Goal: Task Accomplishment & Management: Use online tool/utility

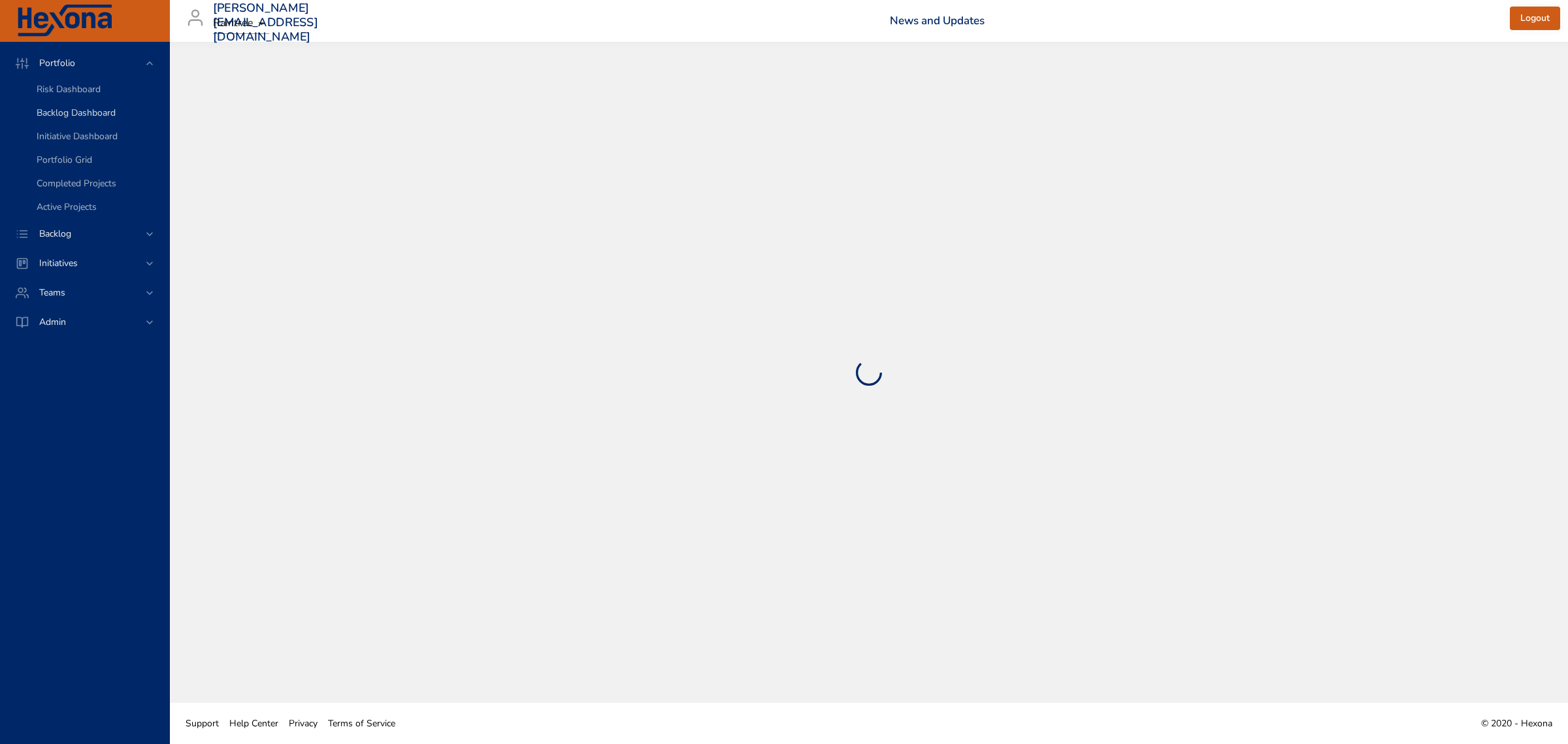
click at [69, 116] on span "Backlog Dashboard" at bounding box center [76, 112] width 79 height 12
click at [69, 114] on span "Backlog Dashboard" at bounding box center [76, 112] width 79 height 12
select select "***"
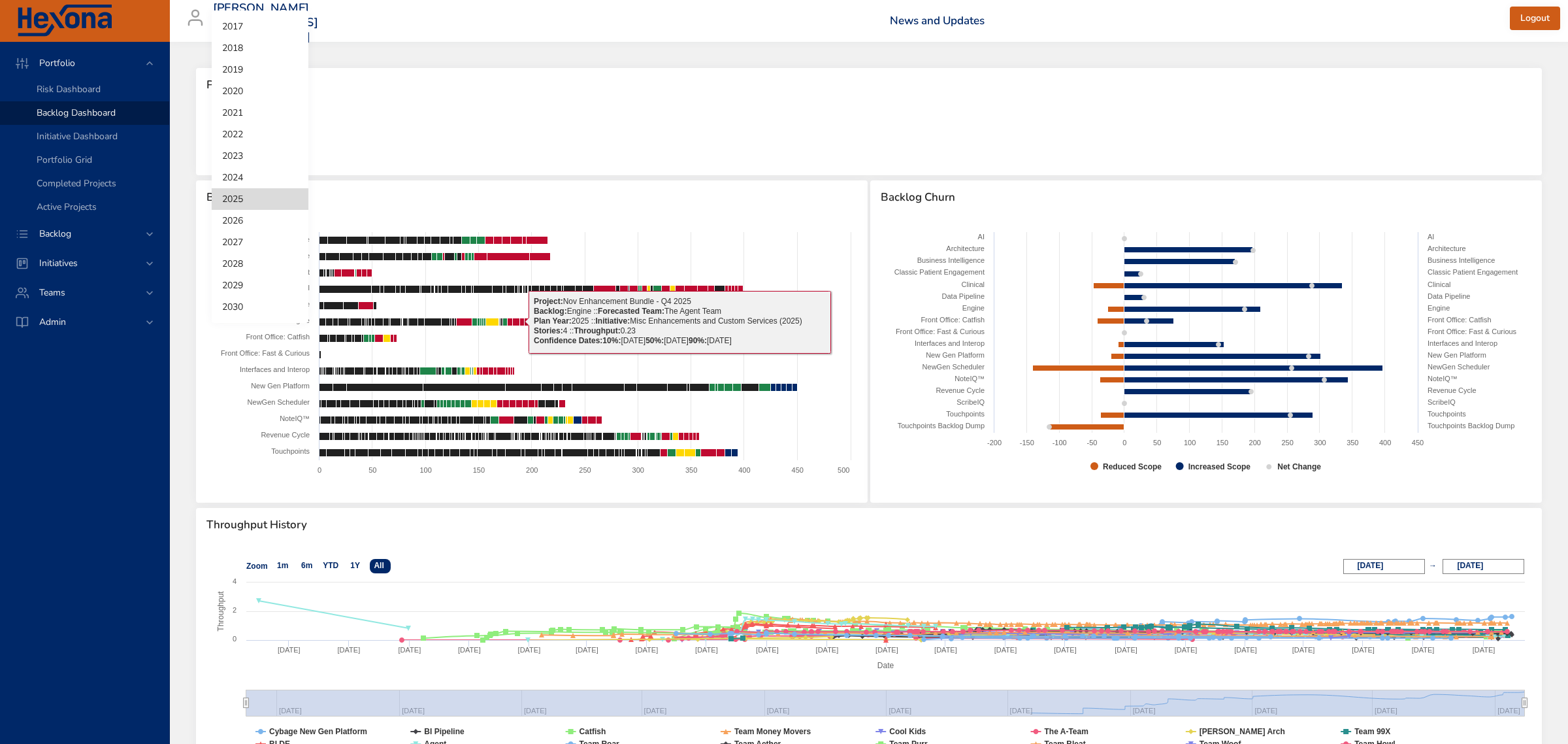
click at [243, 125] on body "Portfolio Risk Dashboard Backlog Dashboard Initiative Dashboard Portfolio Grid …" at bounding box center [784, 372] width 1568 height 744
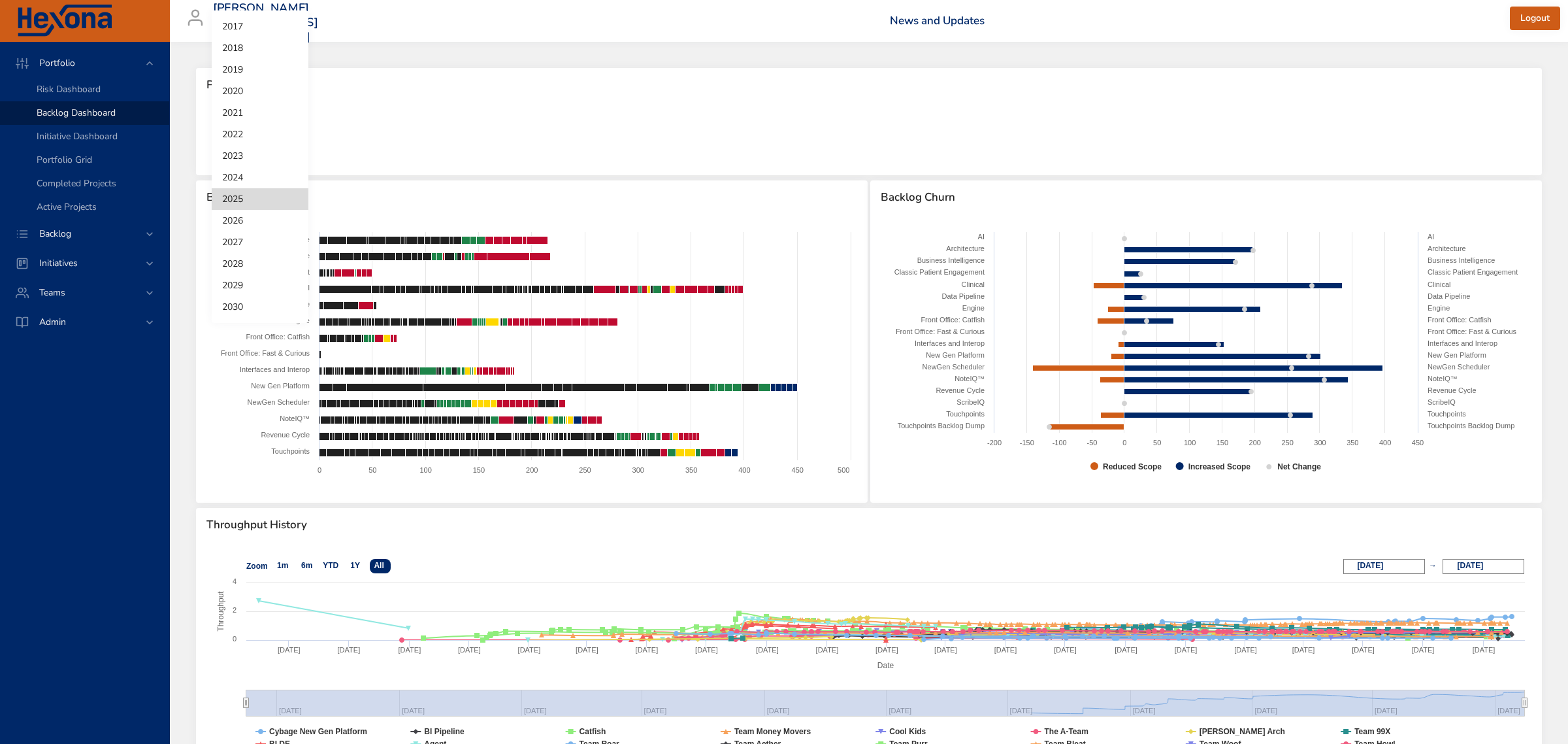
click at [112, 110] on div at bounding box center [784, 372] width 1568 height 744
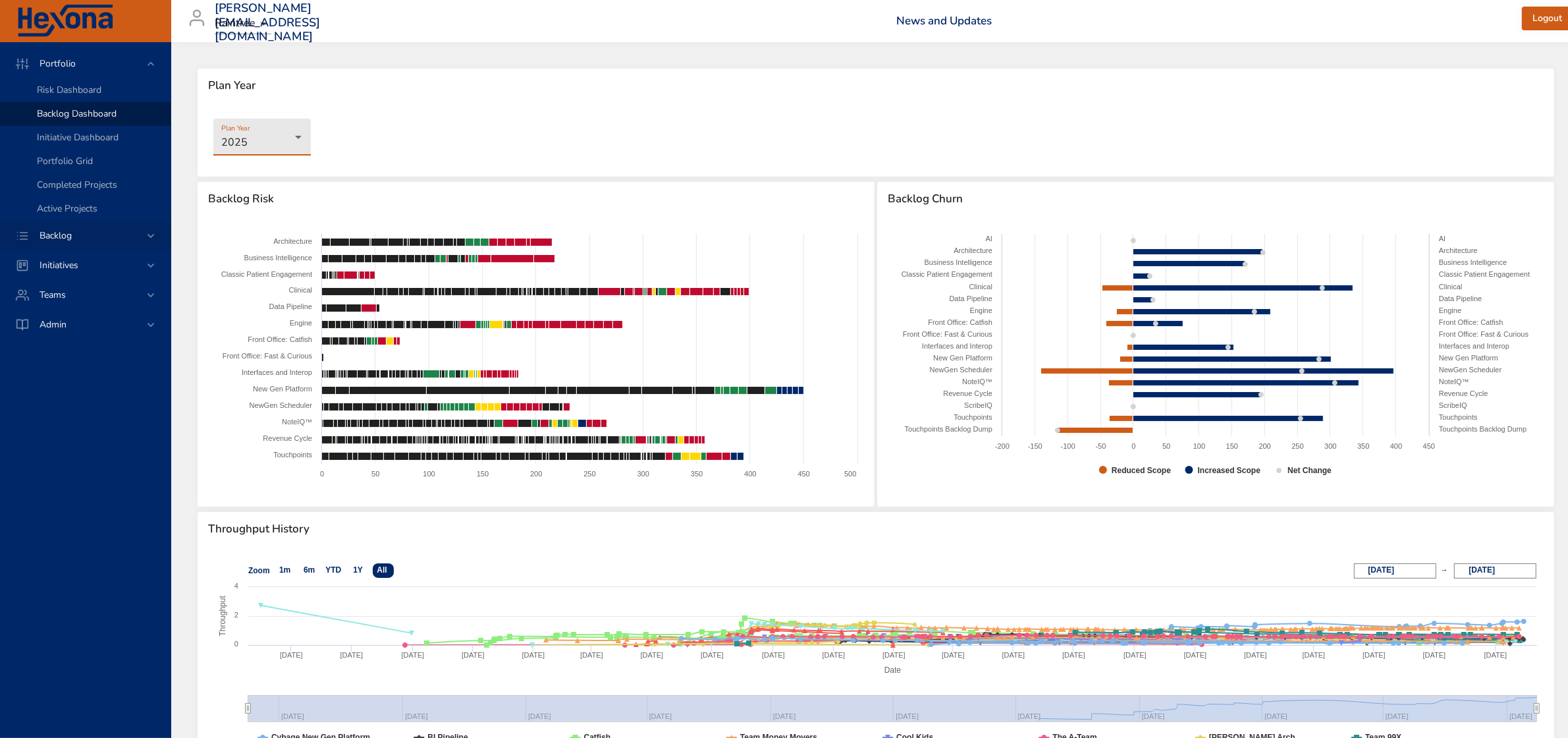
click at [68, 229] on span "Backlog" at bounding box center [56, 235] width 54 height 12
click at [73, 125] on div "Backlog Details" at bounding box center [99, 120] width 123 height 13
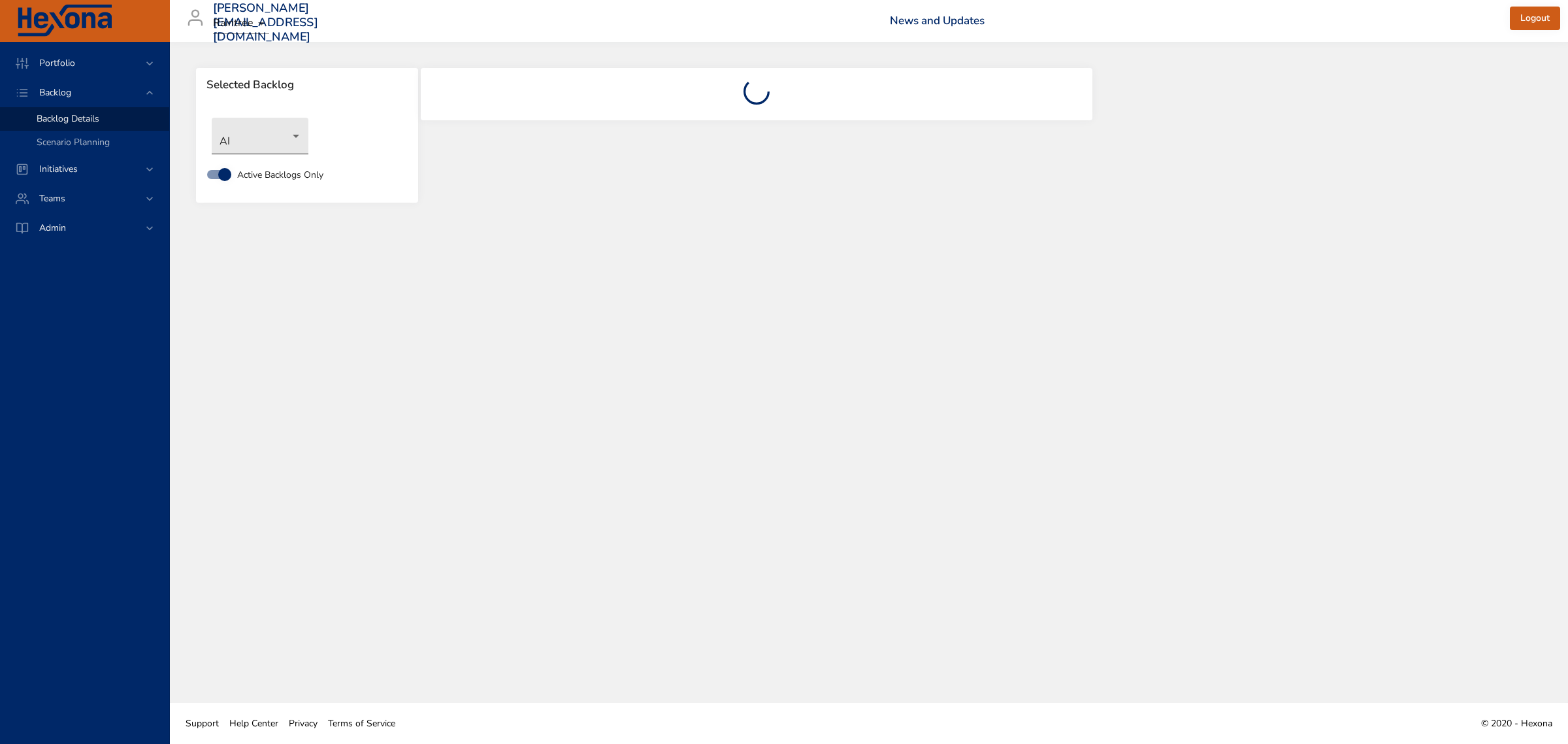
click at [275, 142] on body "Portfolio Backlog Backlog Details Scenario Planning Initiatives Teams Admin [PE…" at bounding box center [784, 372] width 1568 height 744
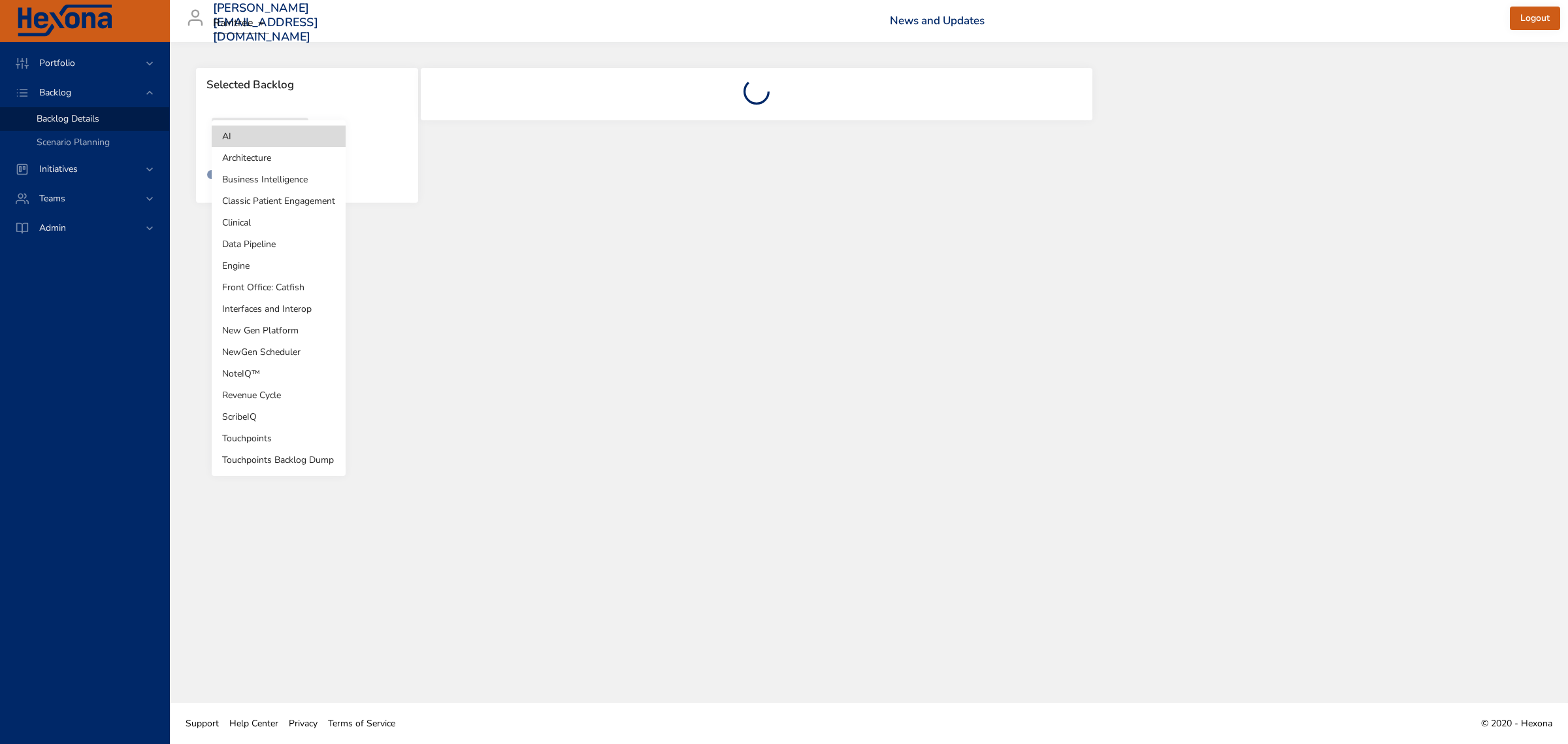
click at [265, 397] on li "Revenue Cycle" at bounding box center [278, 395] width 134 height 22
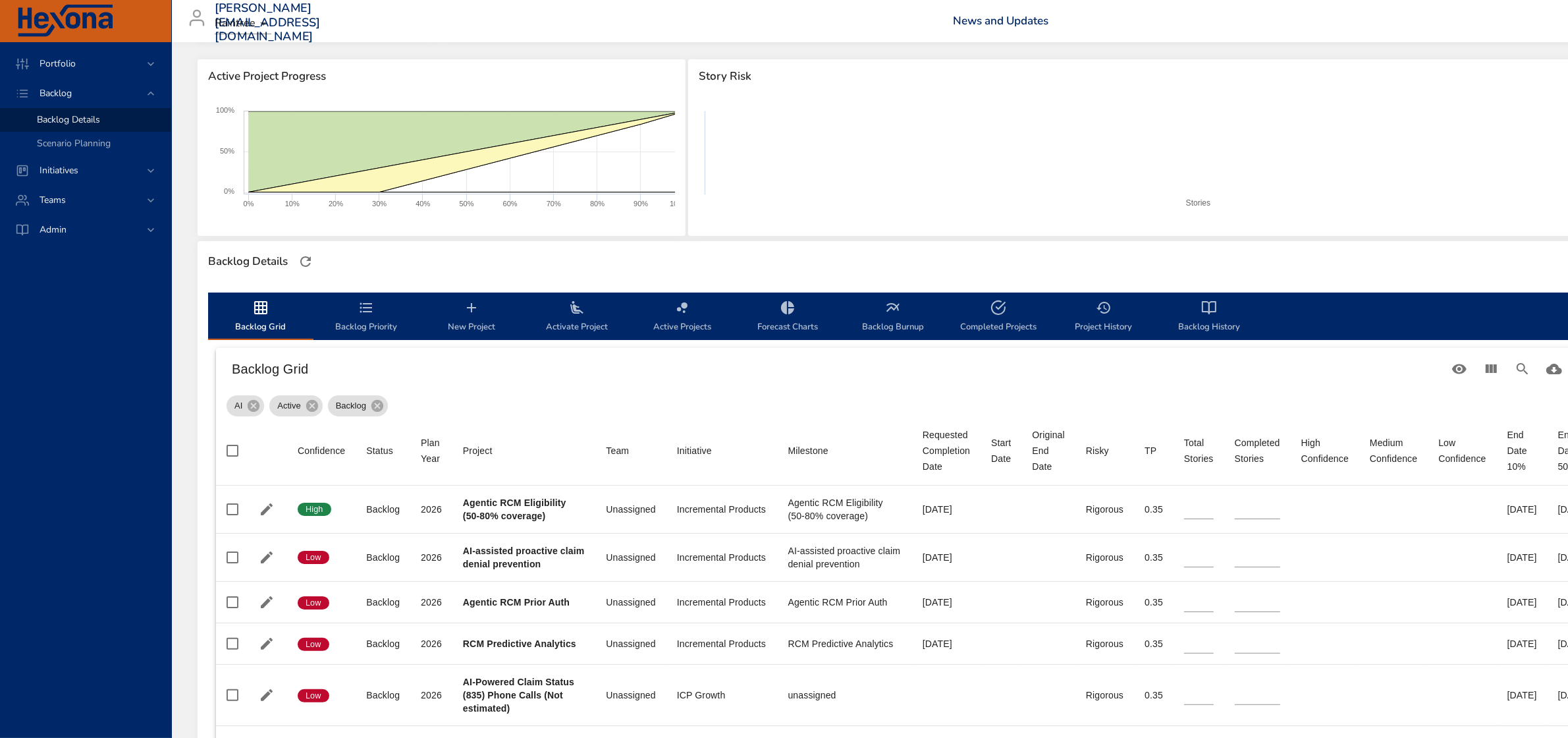
scroll to position [165, 0]
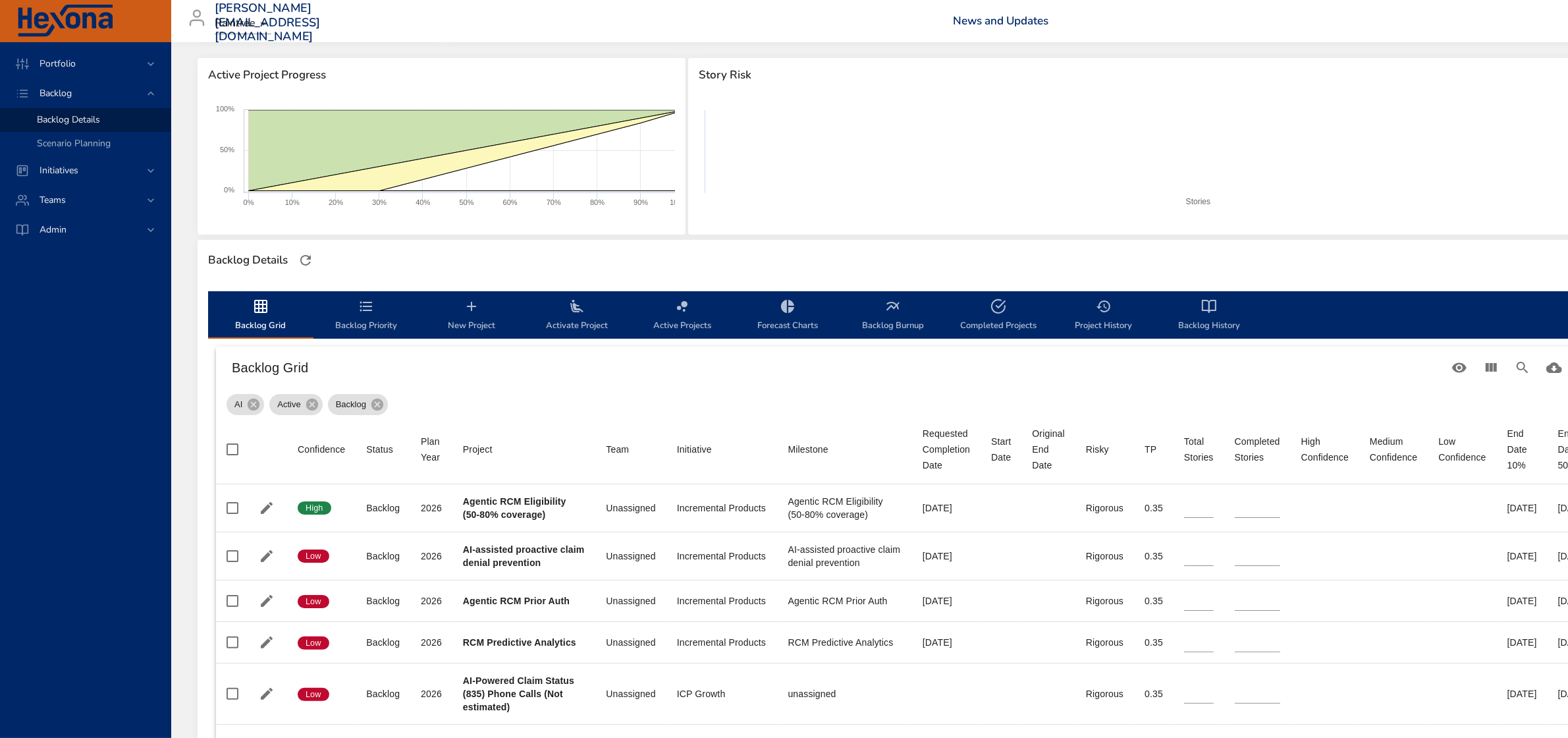
type input "*"
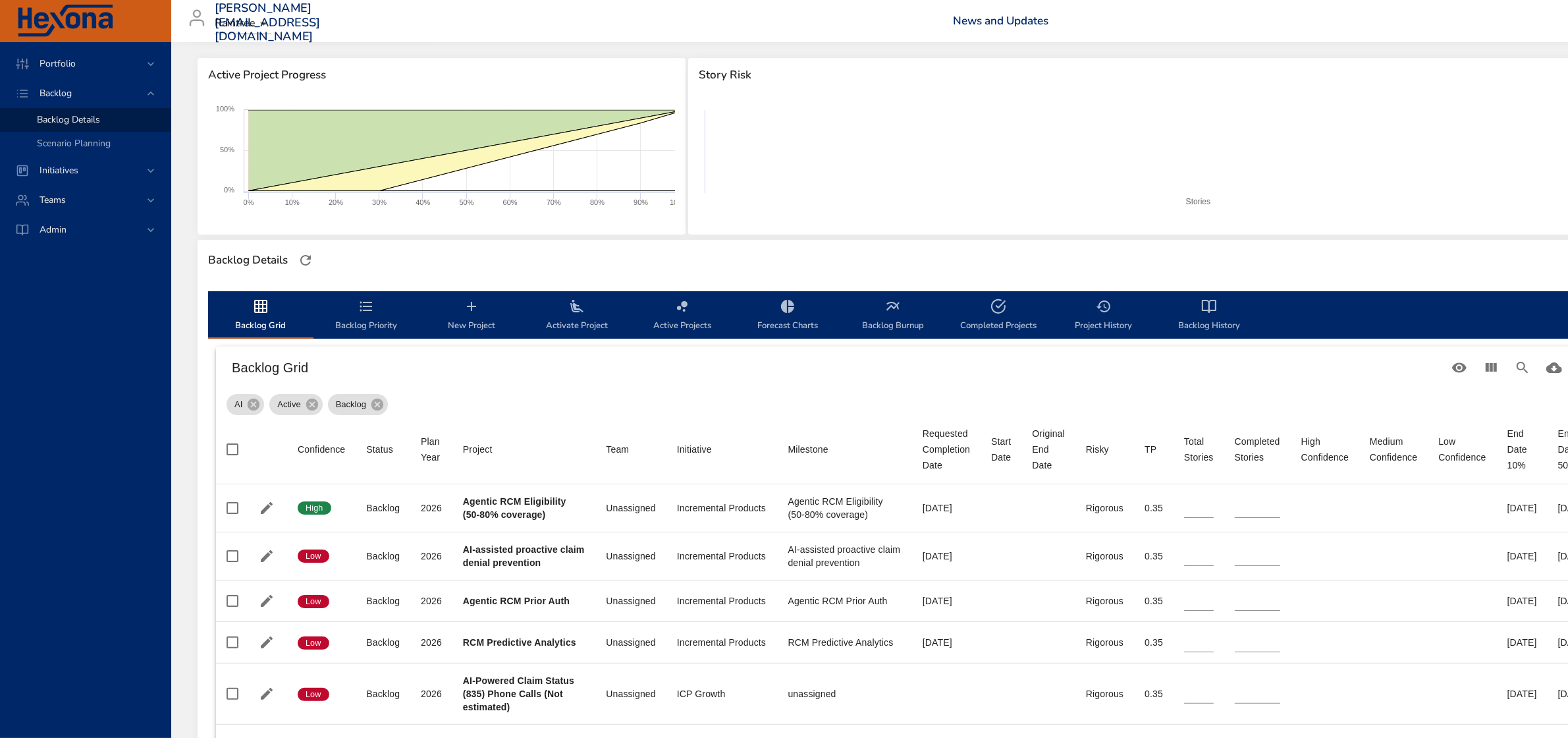
type input "*"
type input "**"
type input "*"
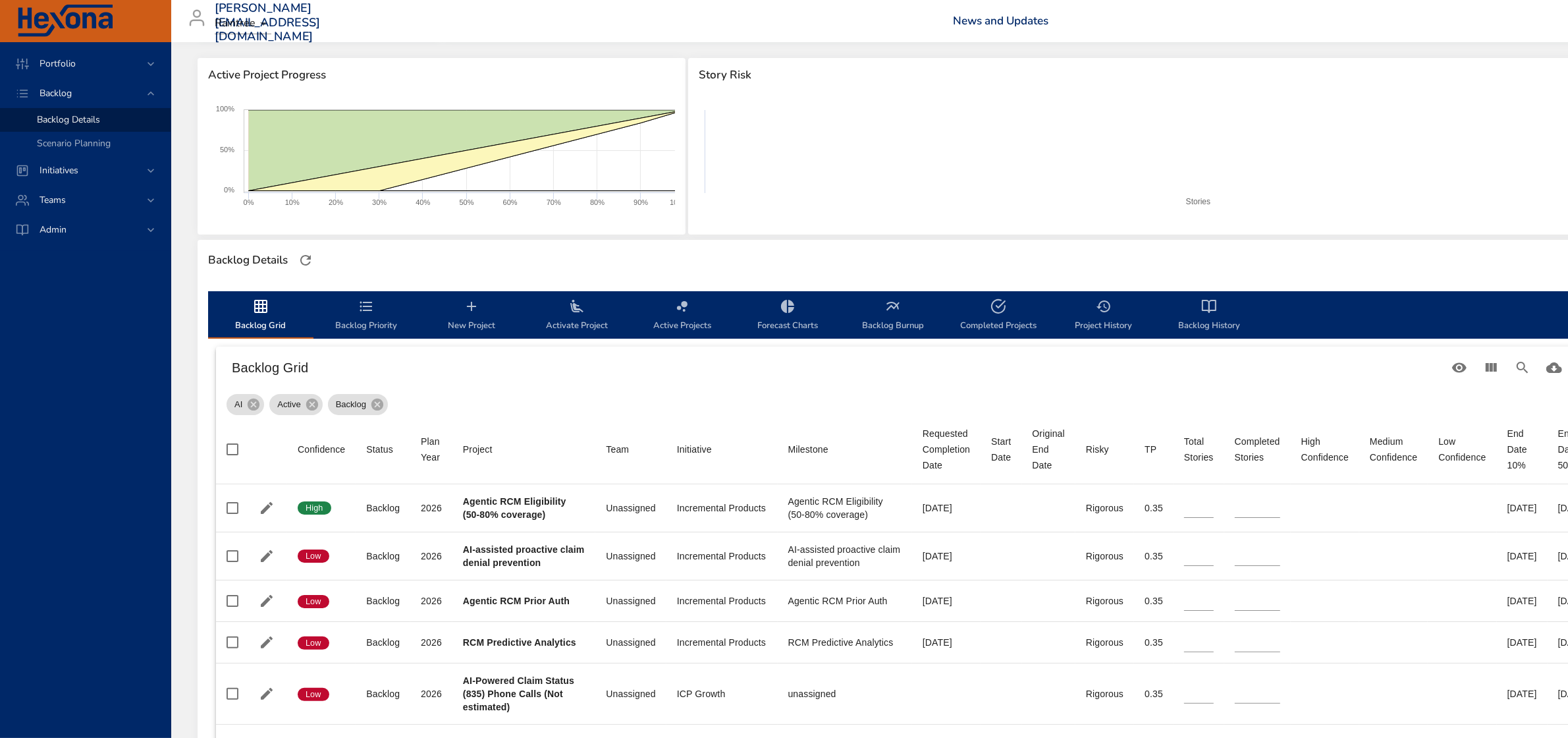
type input "*"
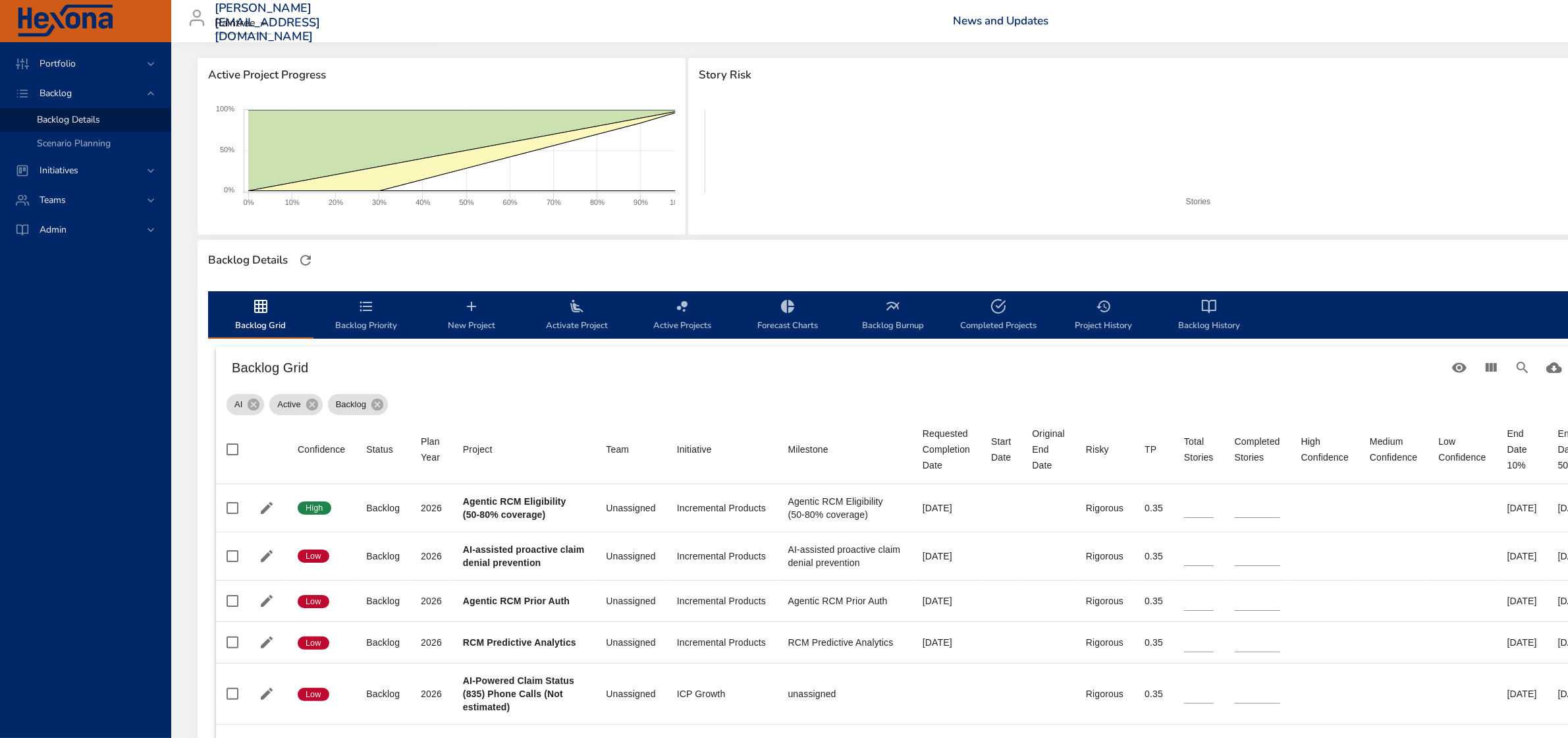
type input "*"
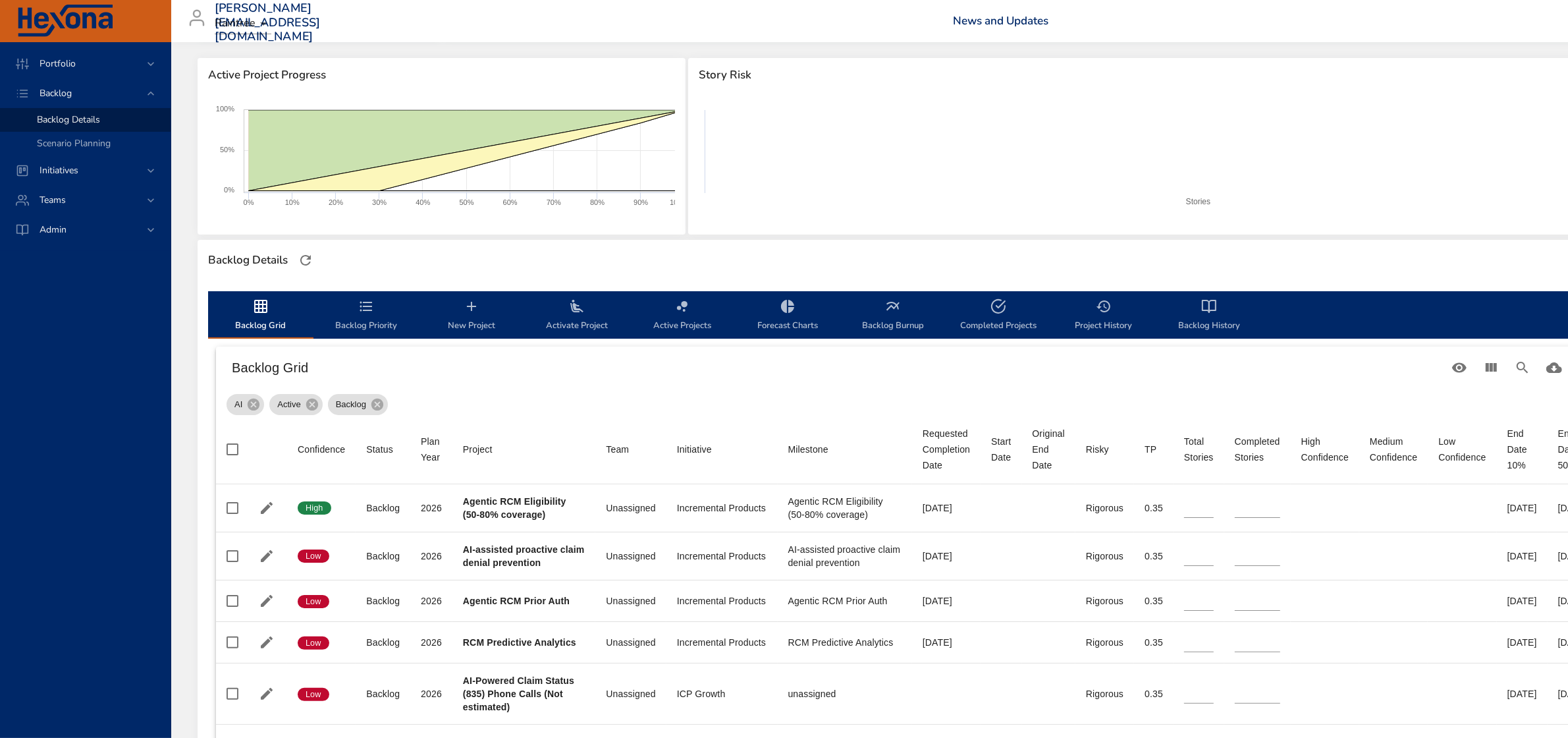
type input "*"
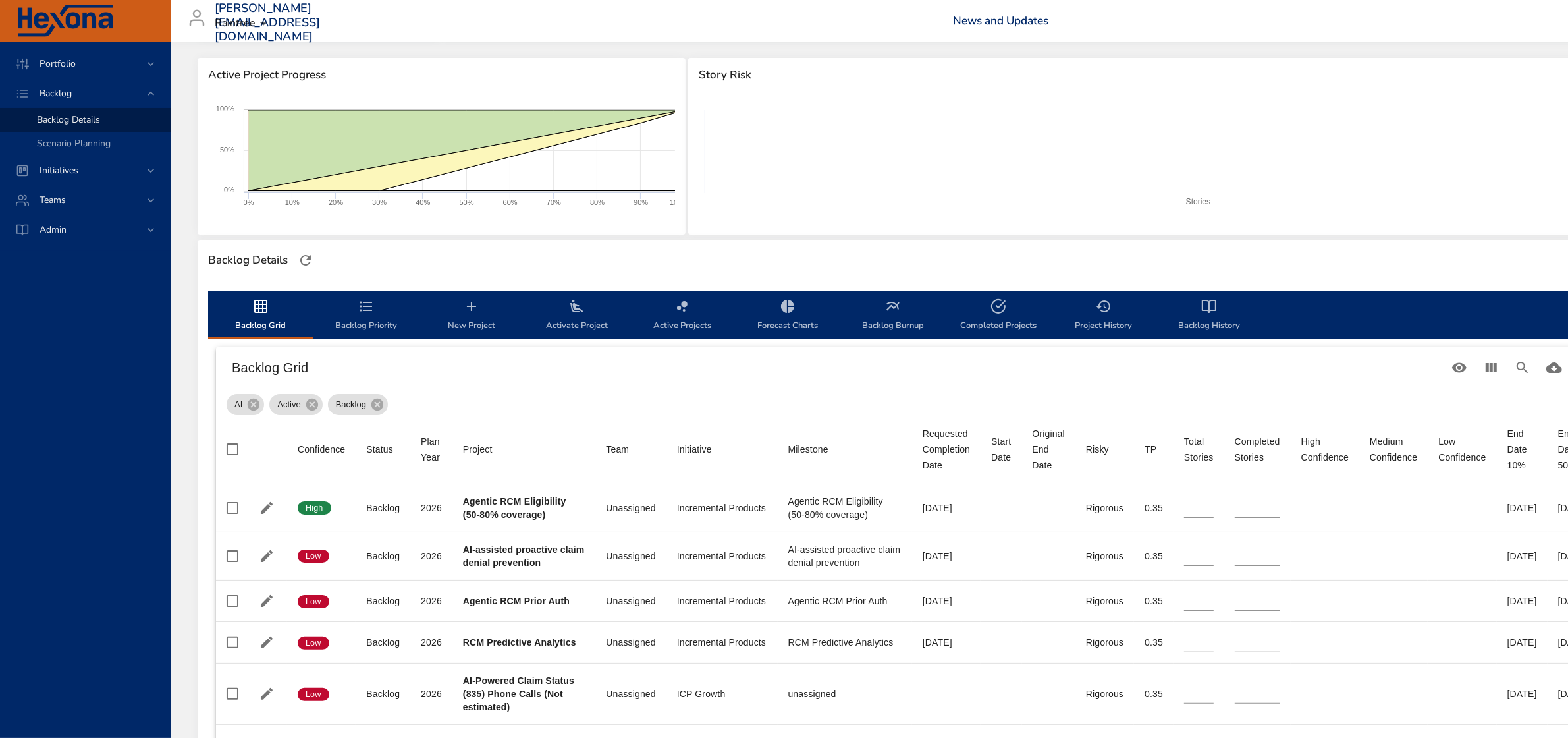
type input "*"
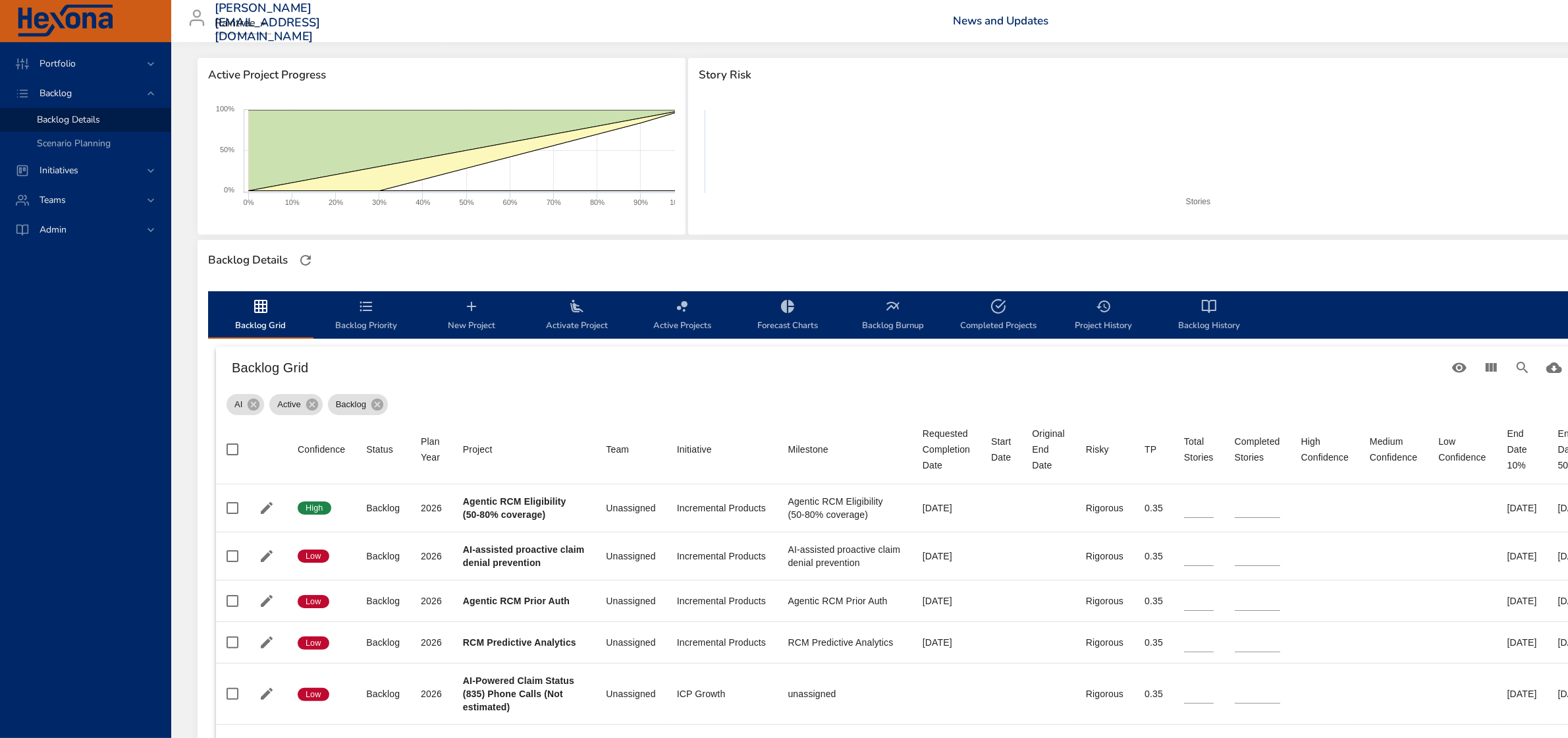
type input "*"
type input "**"
type input "*"
type input "**"
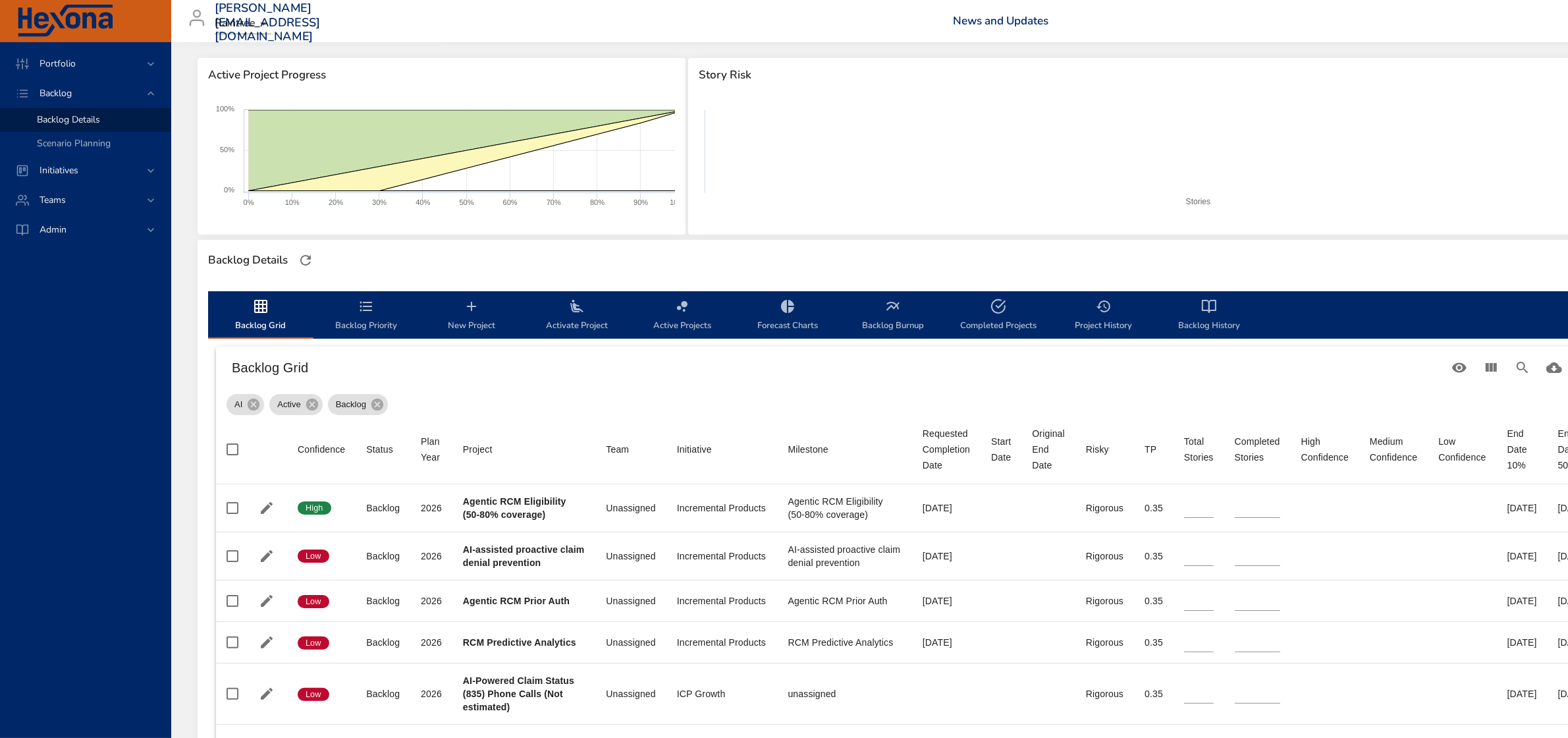
type input "*"
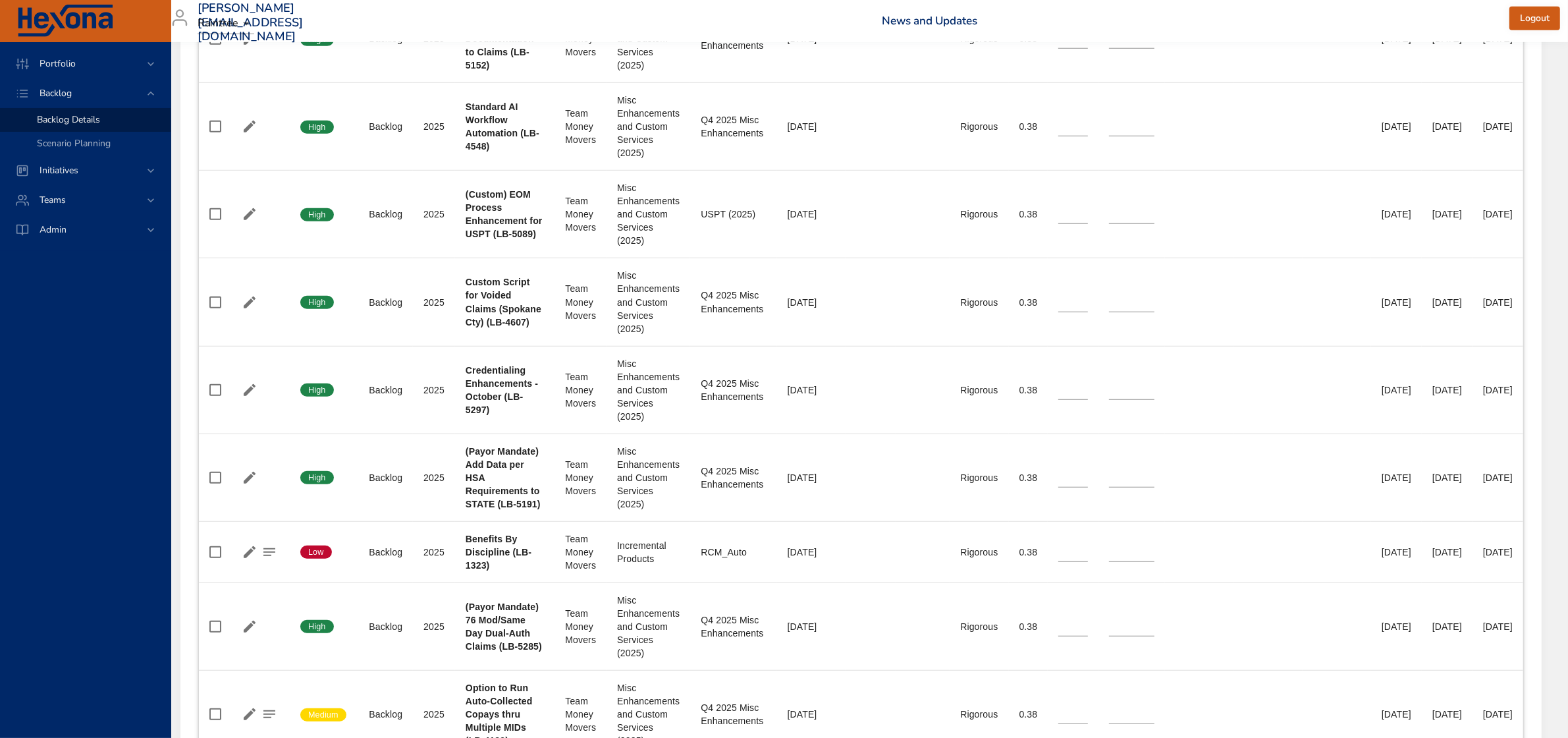
scroll to position [1152, 0]
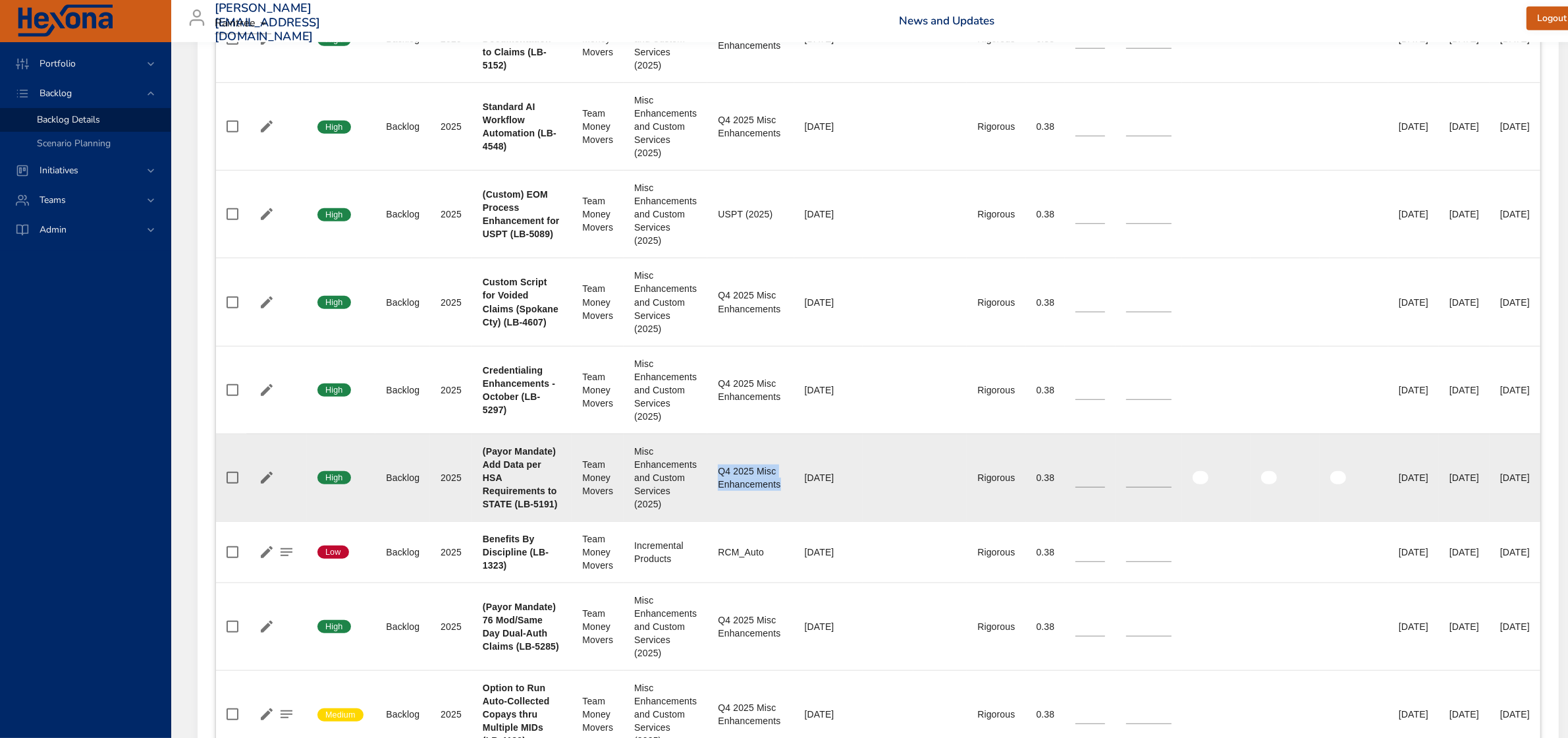
drag, startPoint x: 705, startPoint y: 505, endPoint x: 773, endPoint y: 524, distance: 70.6
click at [773, 521] on td "Milestone Q4 2025 Misc Enhancements" at bounding box center [750, 478] width 86 height 88
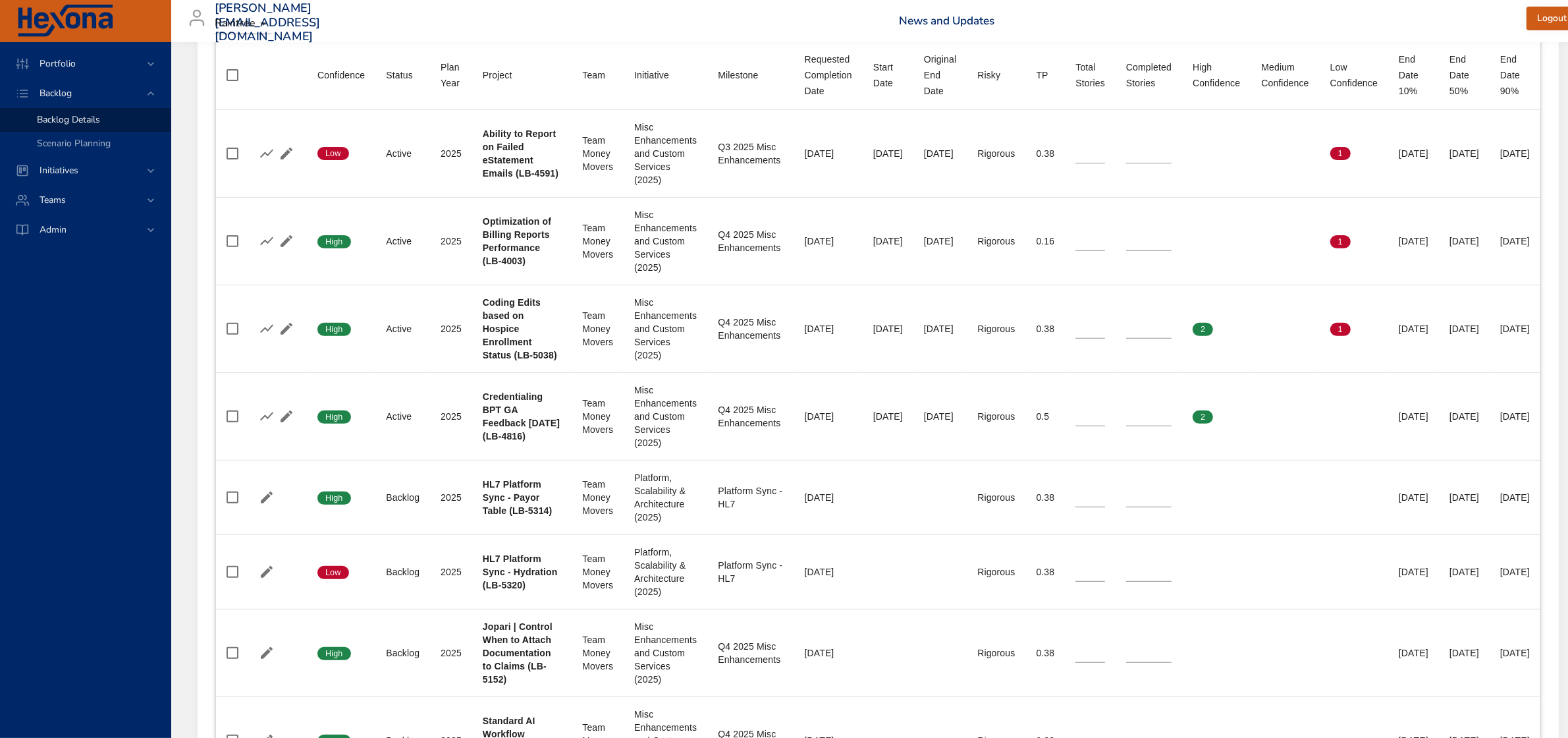
scroll to position [494, 0]
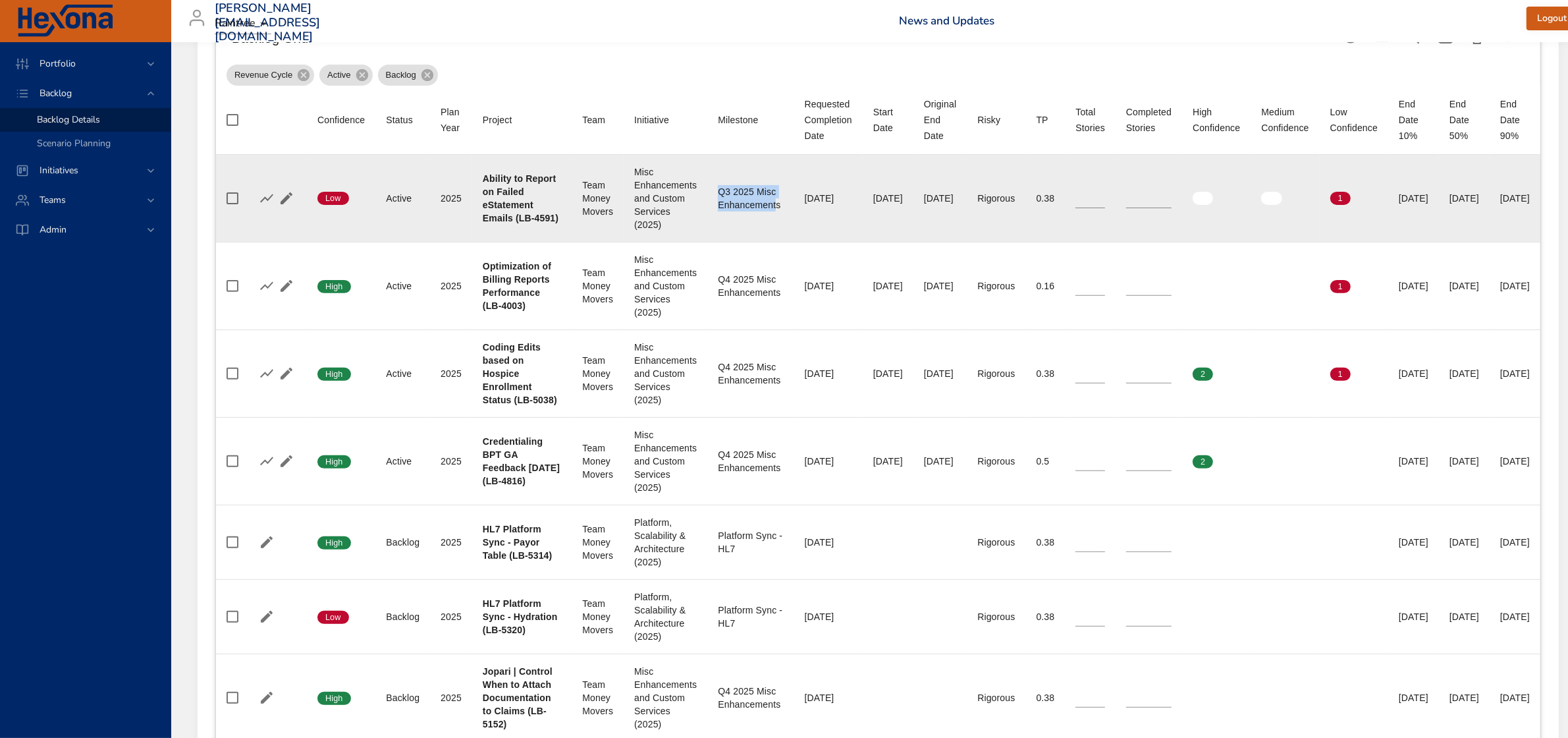
drag, startPoint x: 706, startPoint y: 199, endPoint x: 765, endPoint y: 209, distance: 59.8
click at [765, 209] on div "Q3 2025 Misc Enhancements" at bounding box center [750, 198] width 65 height 27
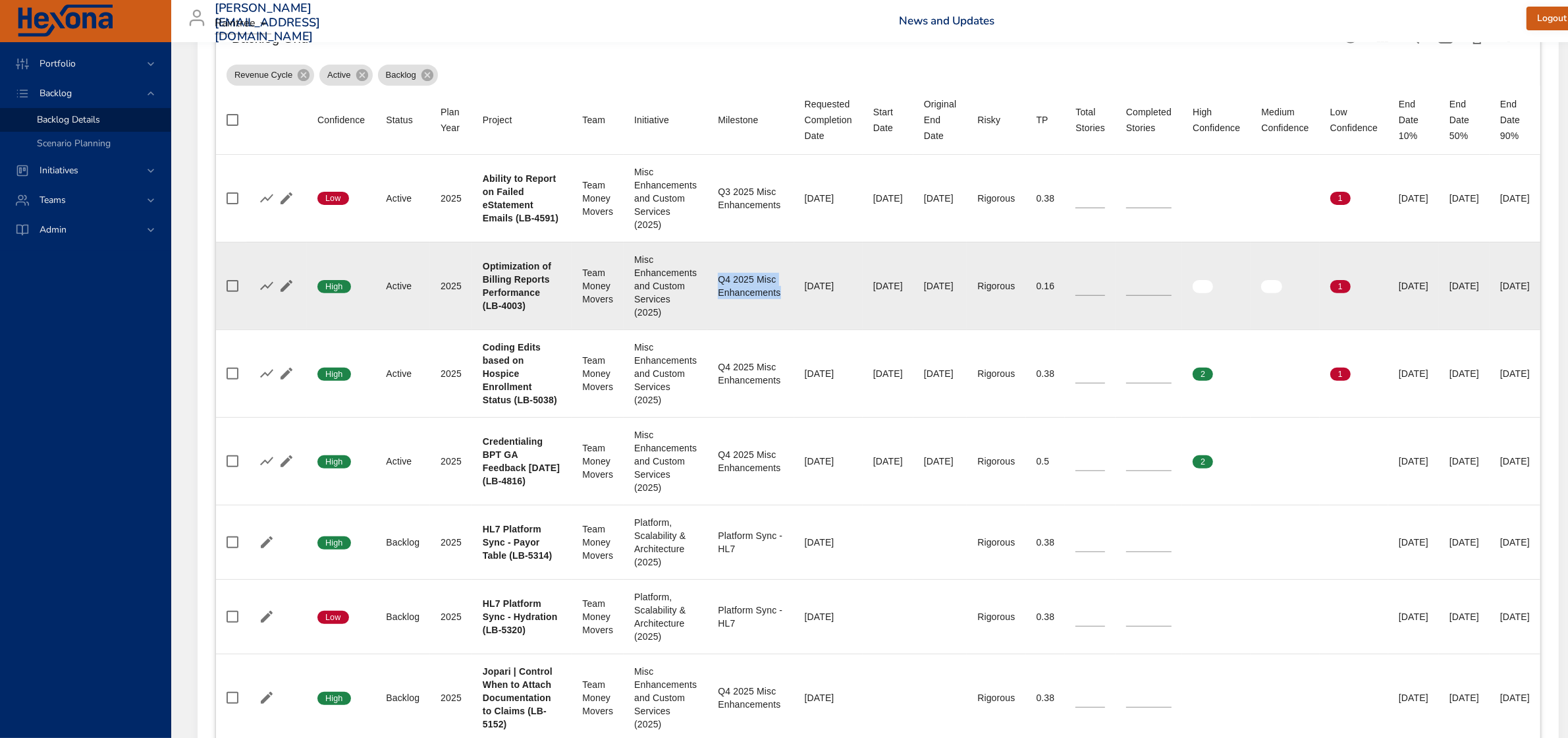
drag, startPoint x: 705, startPoint y: 291, endPoint x: 772, endPoint y: 308, distance: 69.1
click at [772, 308] on td "Milestone Q4 2025 Misc Enhancements" at bounding box center [750, 285] width 86 height 88
